Goal: Transaction & Acquisition: Purchase product/service

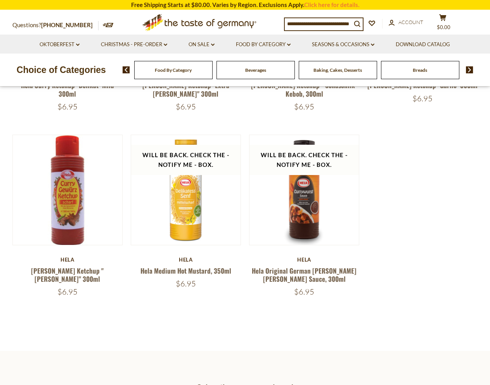
scroll to position [233, 0]
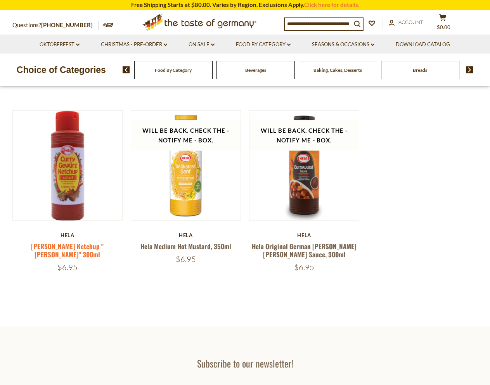
click at [78, 245] on link "[PERSON_NAME] Ketchup "[PERSON_NAME]" 300ml" at bounding box center [67, 251] width 73 height 18
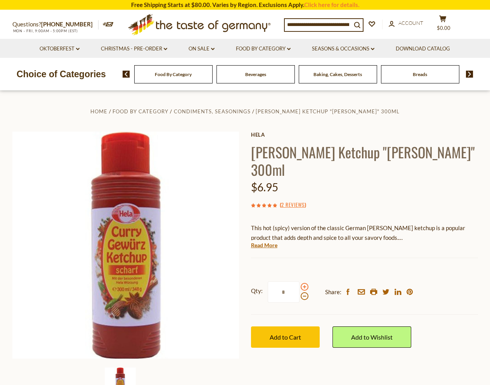
click at [305, 283] on span at bounding box center [305, 287] width 8 height 8
click at [300, 282] on input "*" at bounding box center [284, 292] width 32 height 21
click at [305, 283] on span at bounding box center [305, 287] width 8 height 8
click at [300, 282] on input "*" at bounding box center [284, 292] width 32 height 21
type input "*"
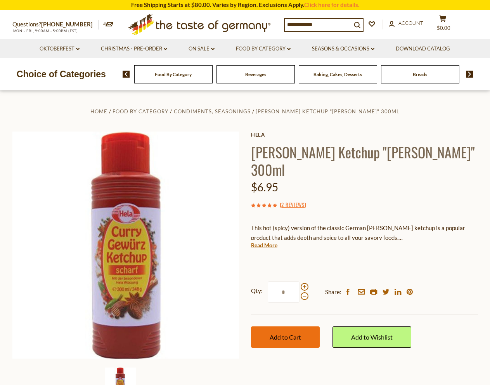
click at [294, 334] on span "Add to Cart" at bounding box center [285, 337] width 31 height 7
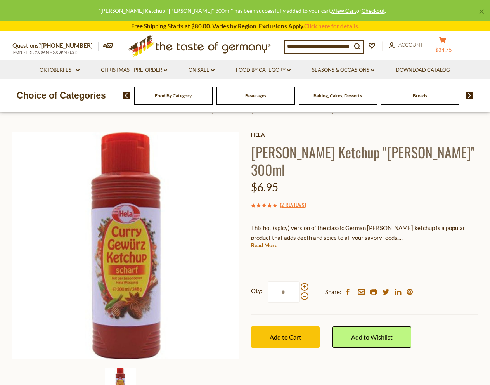
click at [451, 46] on button "cart $34.75" at bounding box center [443, 46] width 23 height 19
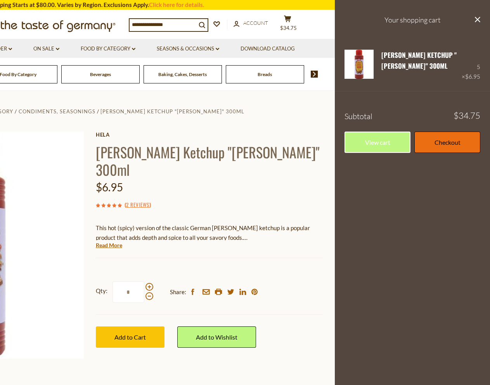
click at [439, 134] on link "Checkout" at bounding box center [448, 142] width 66 height 21
